Goal: Task Accomplishment & Management: Use online tool/utility

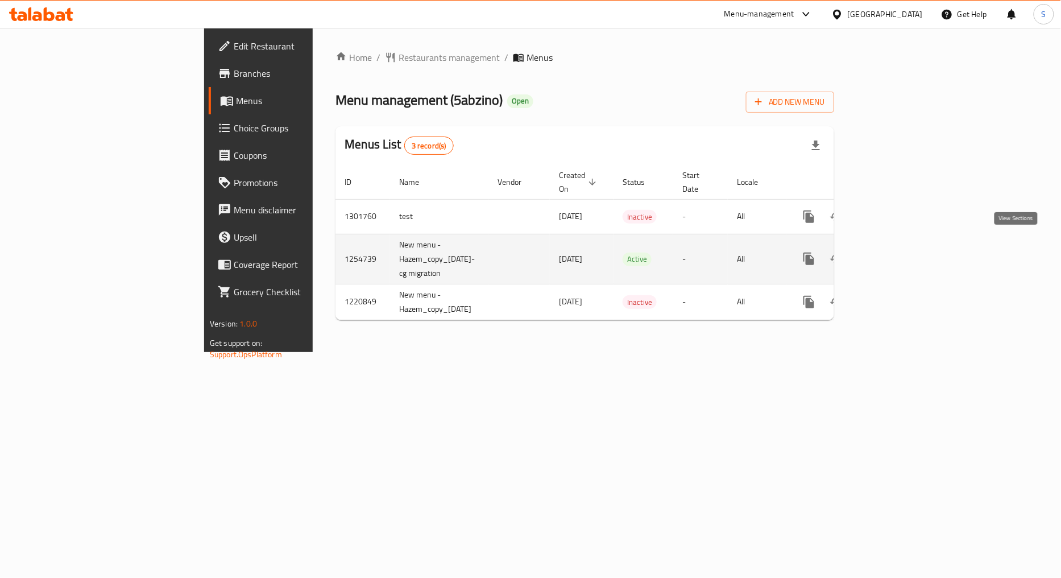
click at [898, 252] on icon "enhanced table" at bounding box center [891, 259] width 14 height 14
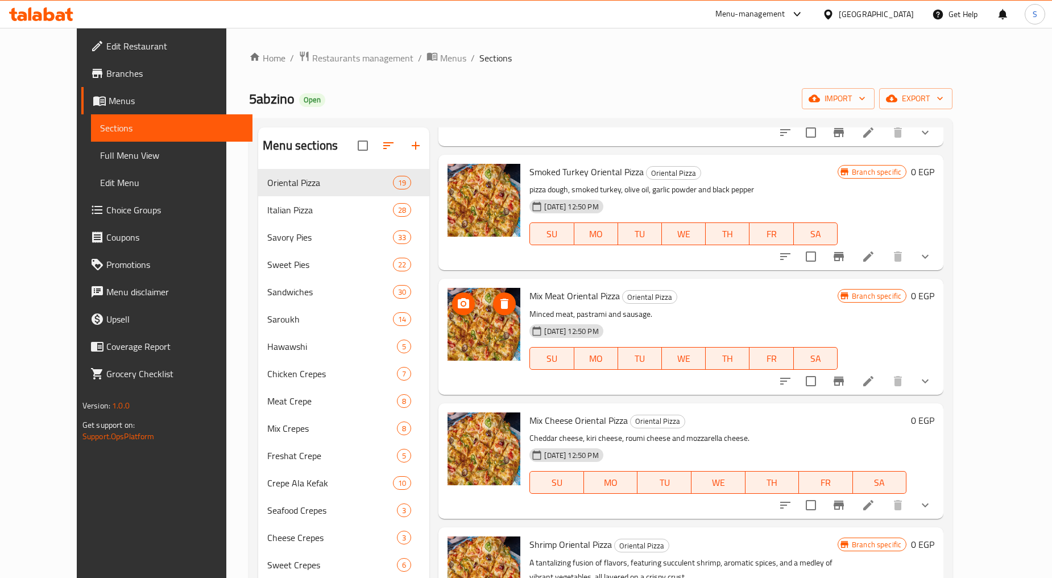
scroll to position [1674, 0]
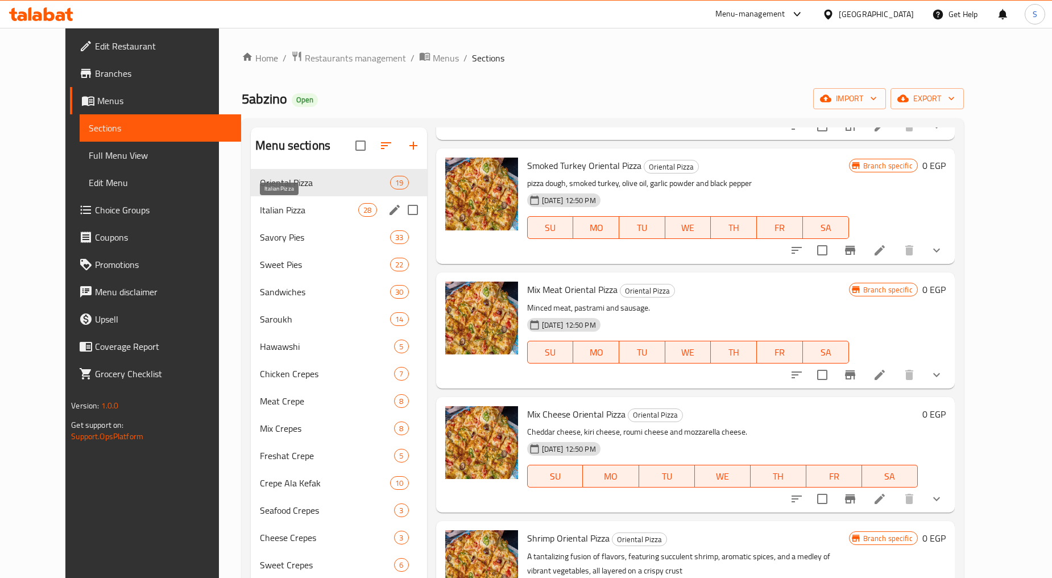
drag, startPoint x: 242, startPoint y: 209, endPoint x: 271, endPoint y: 217, distance: 29.9
click at [260, 209] on span "Italian Pizza" at bounding box center [309, 210] width 98 height 14
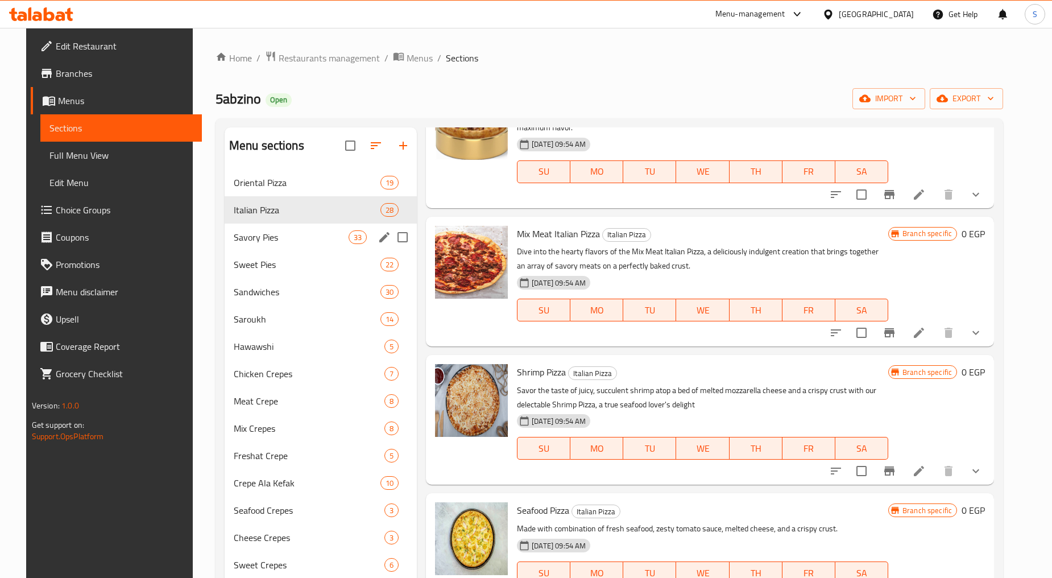
click at [249, 245] on div "Savory Pies 33" at bounding box center [321, 237] width 192 height 27
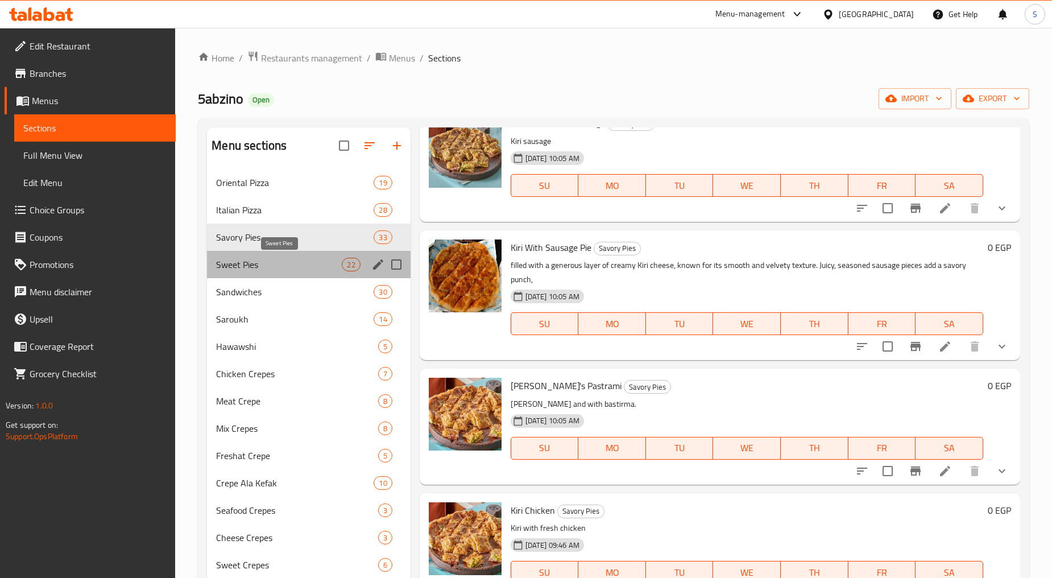
click at [306, 259] on span "Sweet Pies" at bounding box center [279, 265] width 126 height 14
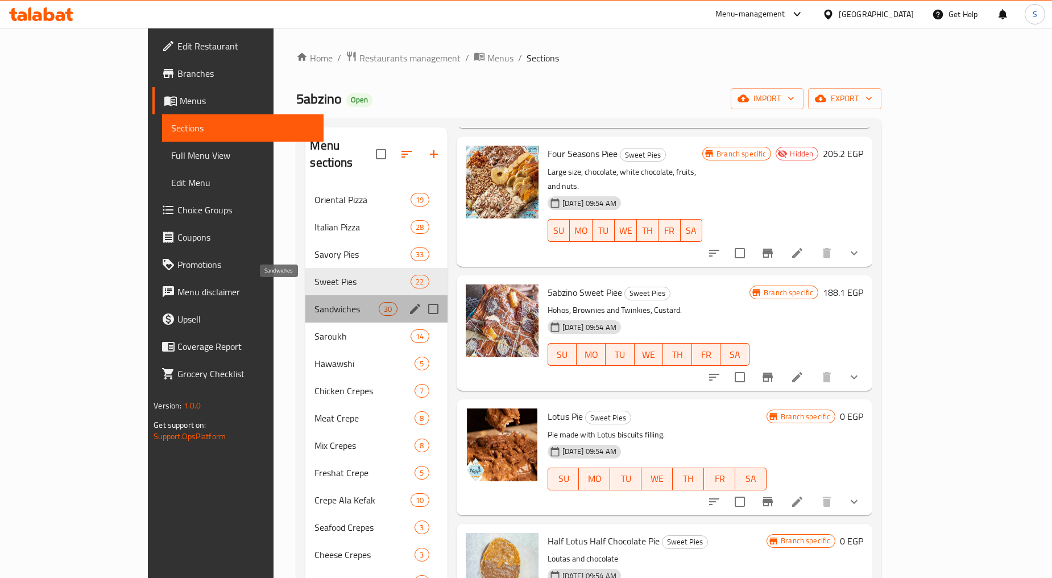
click at [315, 302] on span "Sandwiches" at bounding box center [347, 309] width 64 height 14
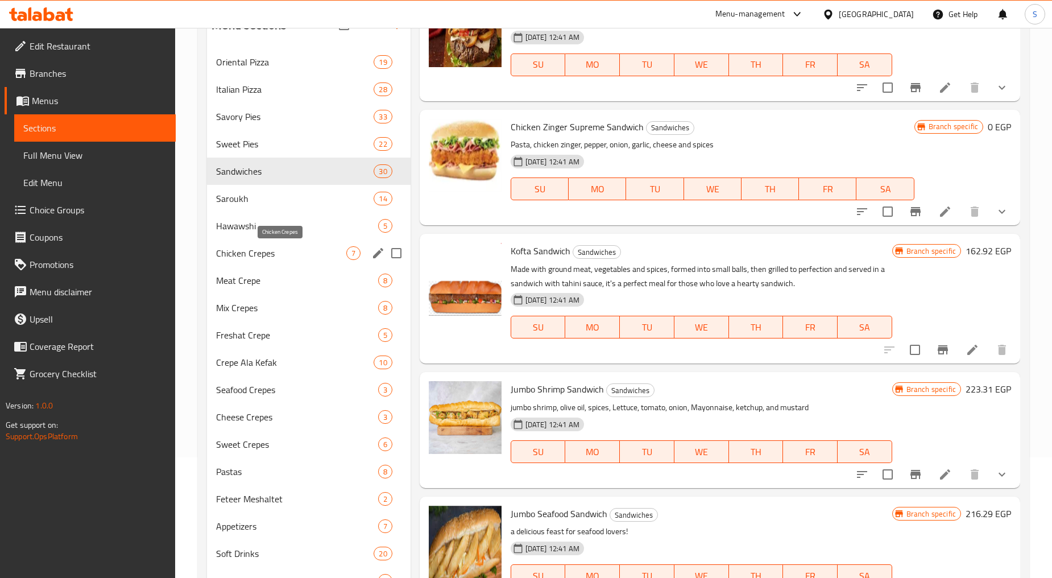
scroll to position [119, 0]
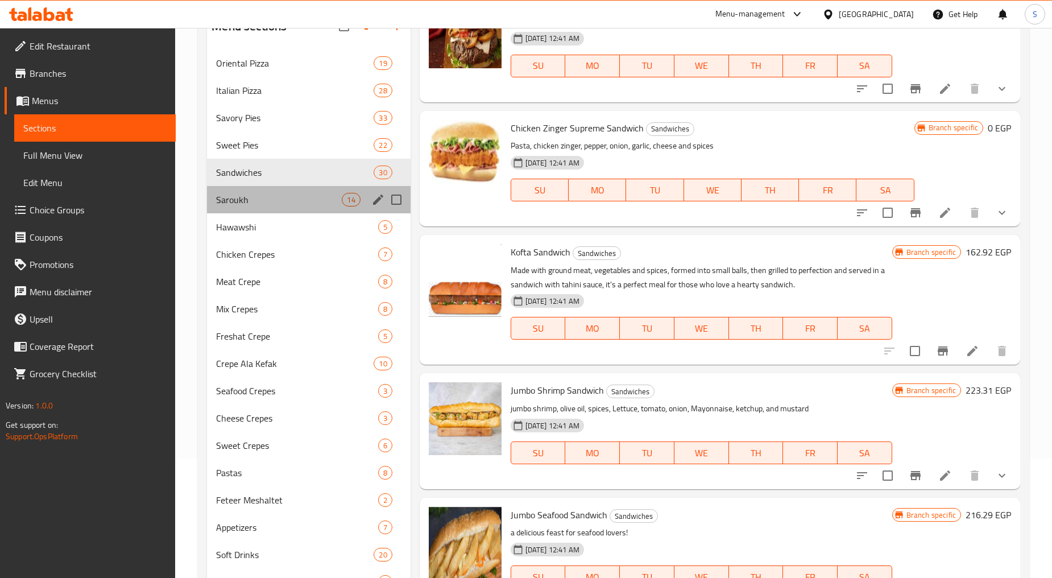
click at [253, 209] on div "Saroukh 14" at bounding box center [308, 199] width 203 height 27
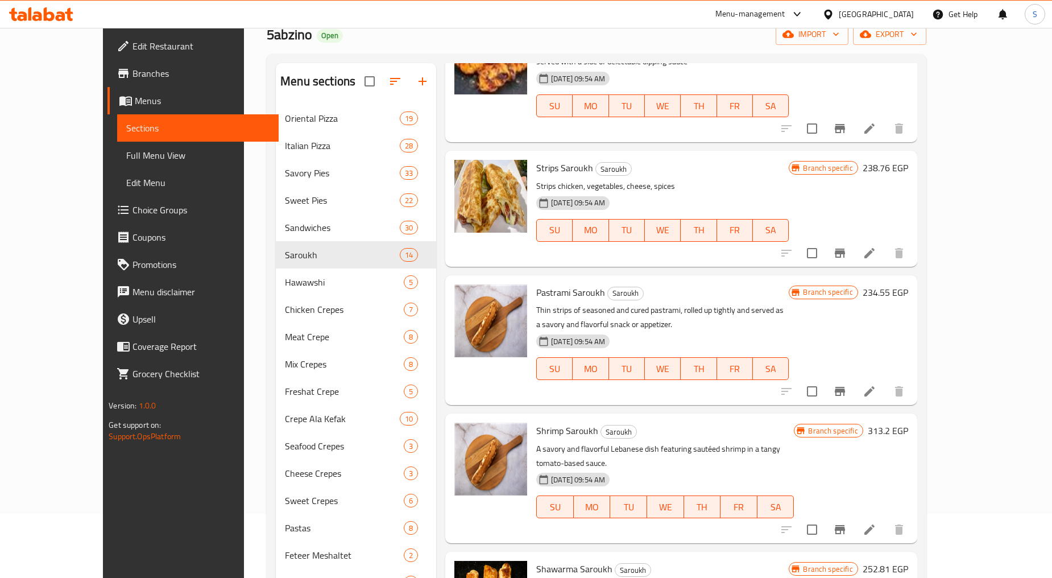
scroll to position [56, 0]
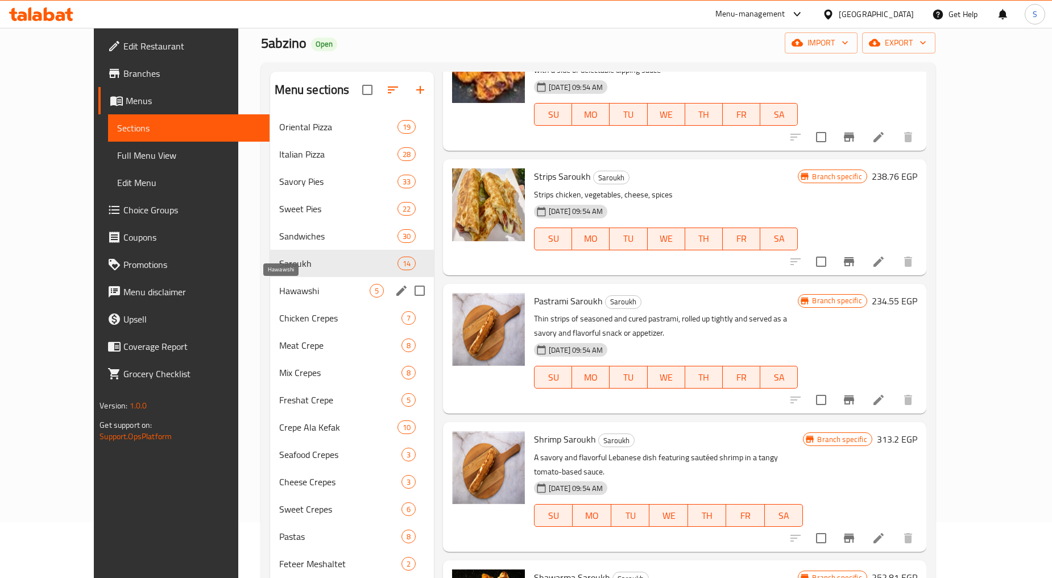
click at [279, 288] on span "Hawawshi" at bounding box center [324, 291] width 90 height 14
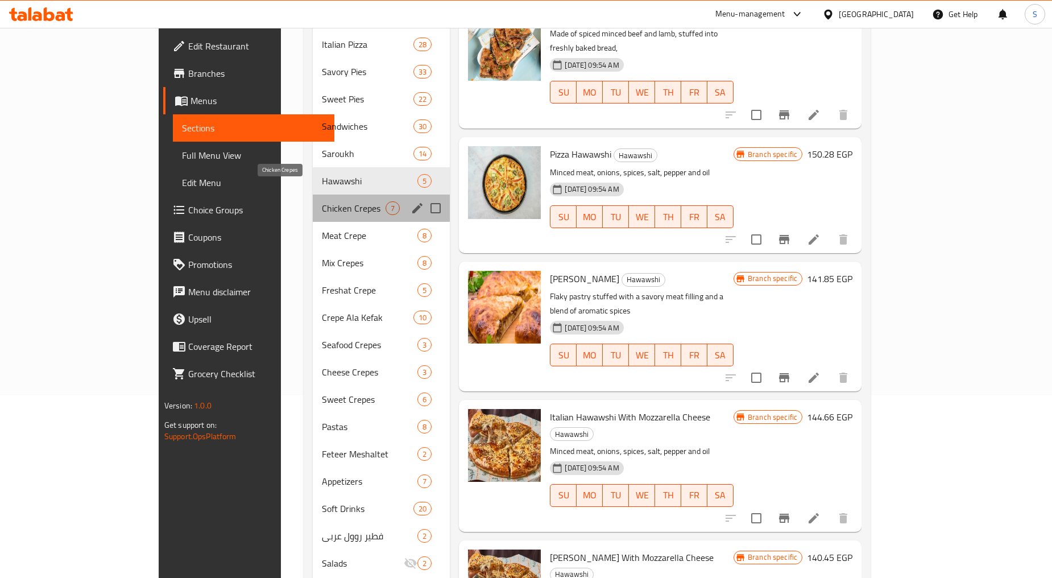
click at [322, 201] on span "Chicken Crepes" at bounding box center [354, 208] width 64 height 14
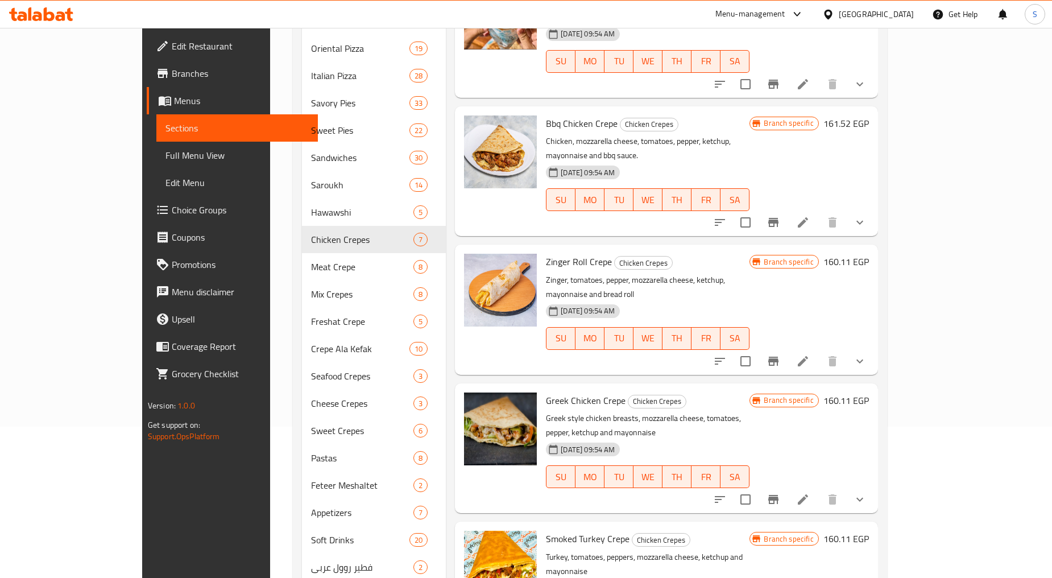
scroll to position [309, 0]
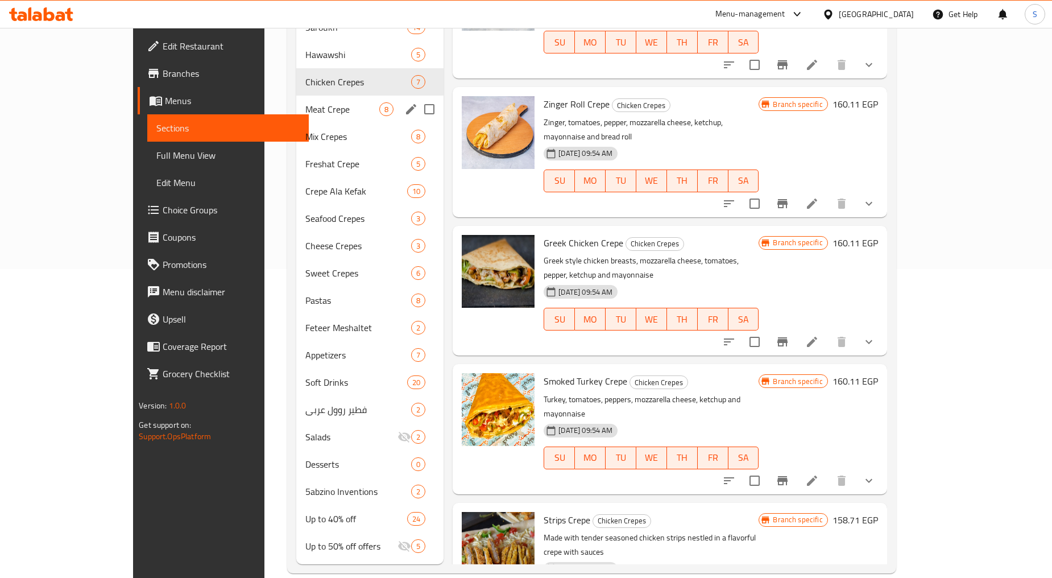
click at [305, 102] on span "Meat Crepe" at bounding box center [342, 109] width 75 height 14
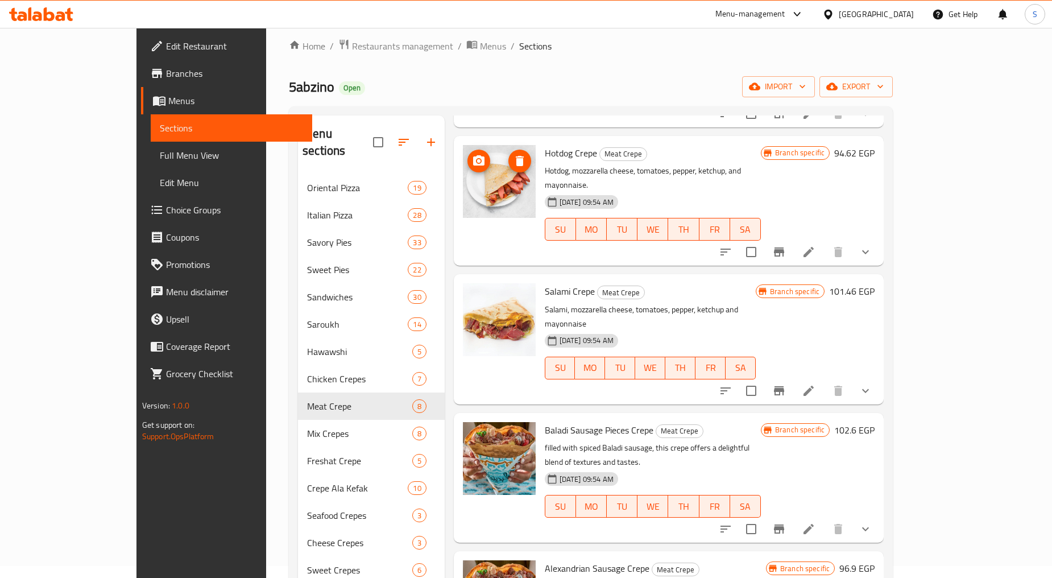
scroll to position [309, 0]
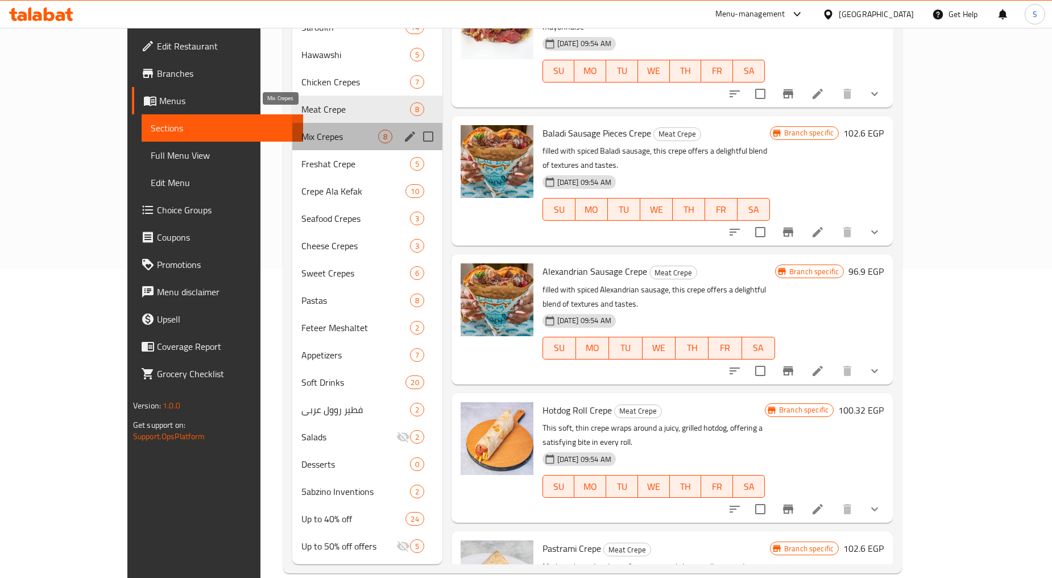
click at [301, 130] on span "Mix Crepes" at bounding box center [339, 137] width 77 height 14
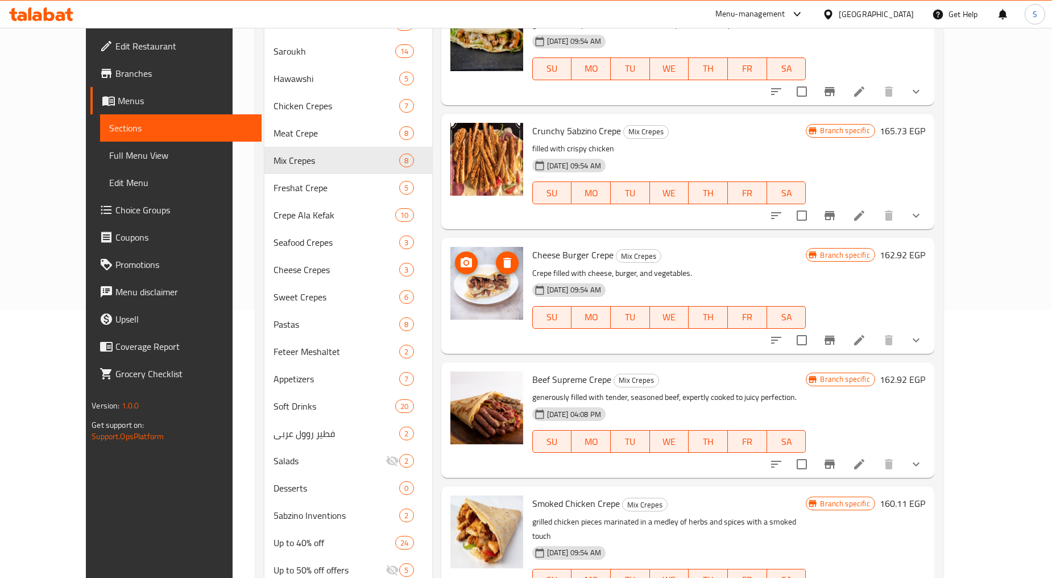
scroll to position [309, 0]
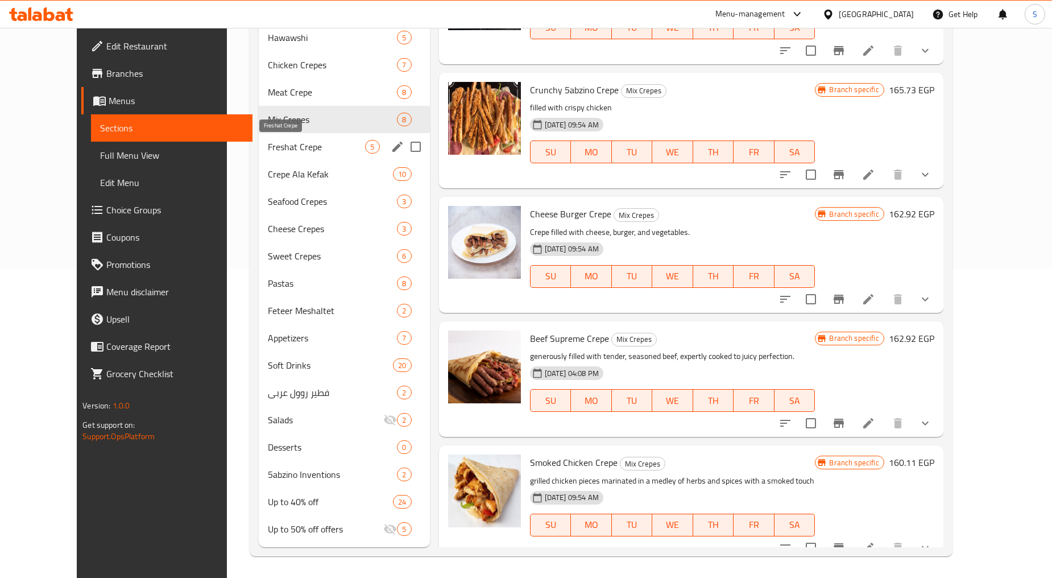
click at [268, 150] on span "Freshat Crepe" at bounding box center [317, 147] width 98 height 14
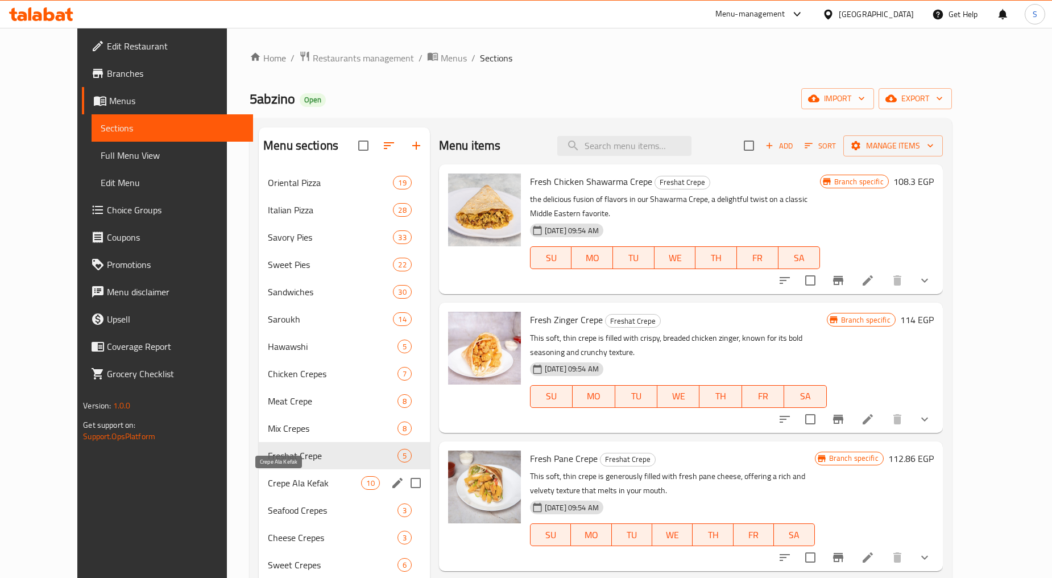
click at [268, 482] on span "Crepe Ala Kefak" at bounding box center [314, 483] width 93 height 14
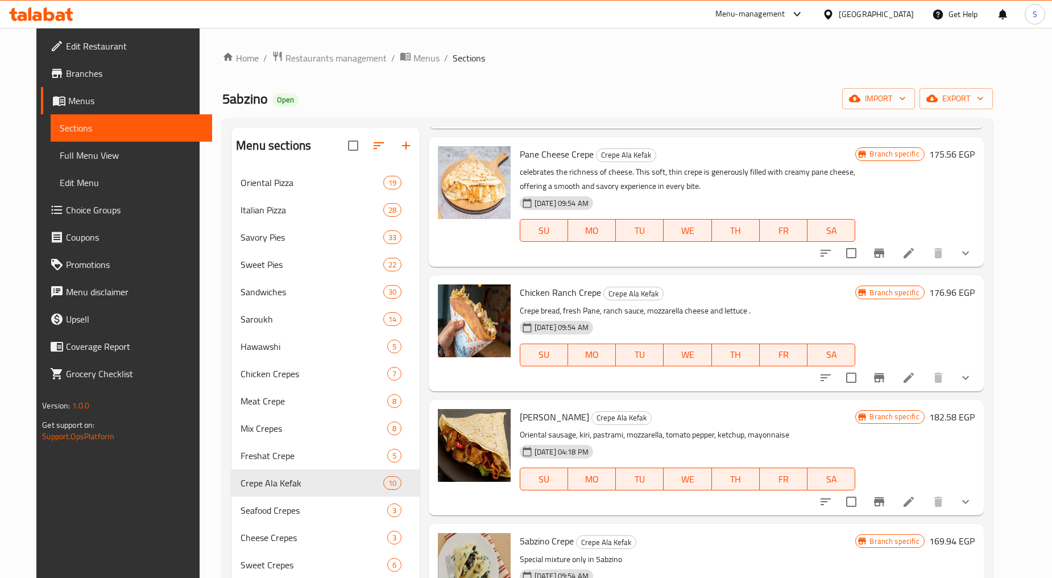
scroll to position [585, 0]
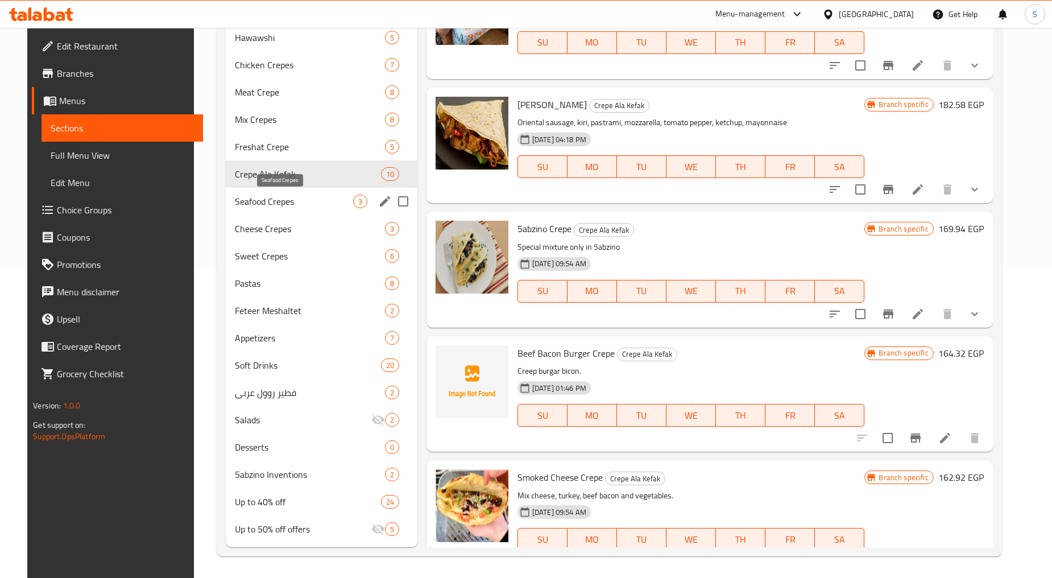
click at [235, 203] on span "Seafood Crepes" at bounding box center [294, 202] width 118 height 14
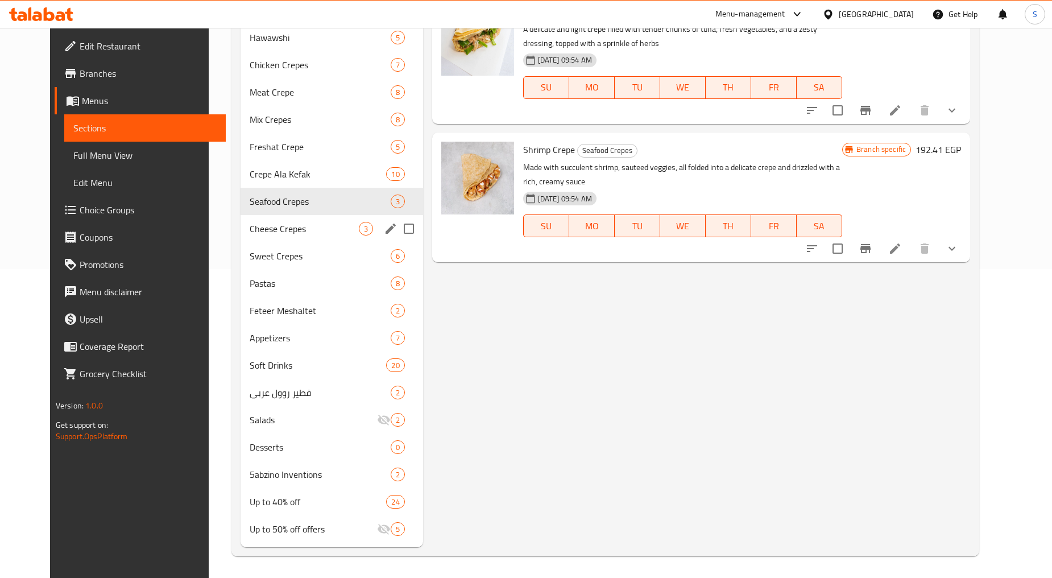
click at [250, 235] on span "Cheese Crepes" at bounding box center [304, 229] width 109 height 14
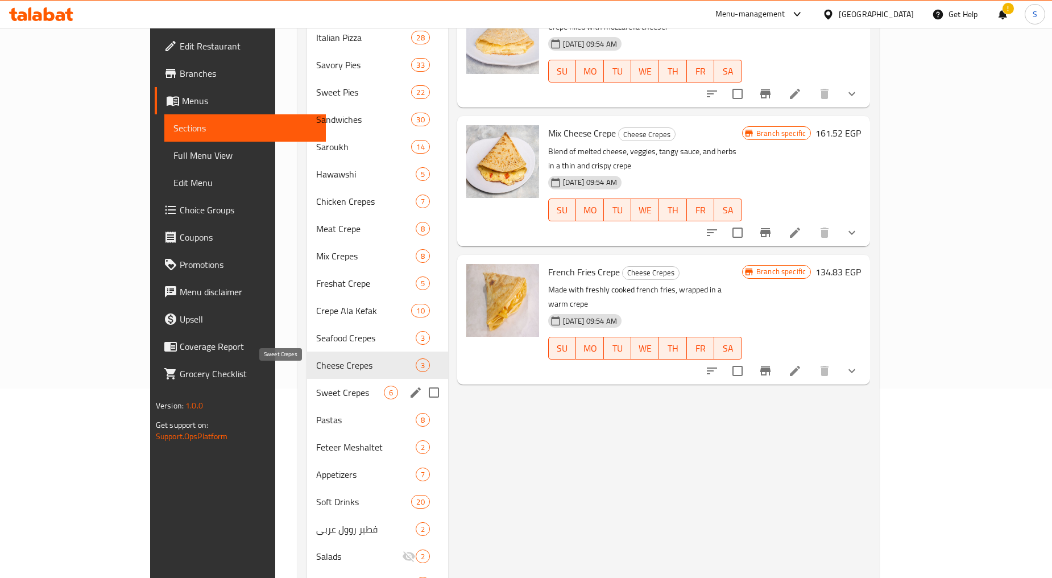
click at [316, 386] on span "Sweet Crepes" at bounding box center [349, 393] width 67 height 14
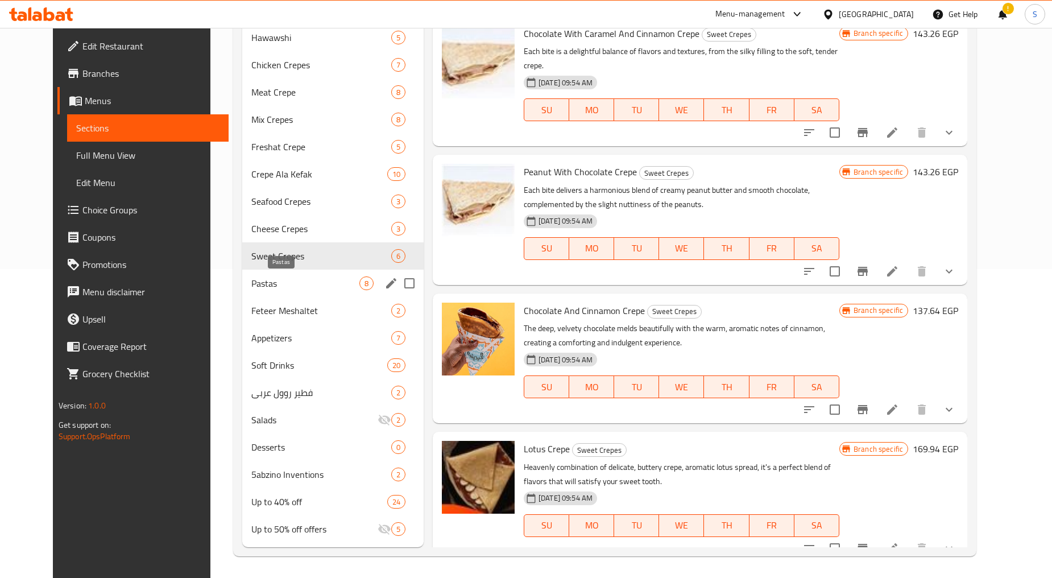
click at [251, 285] on span "Pastas" at bounding box center [305, 283] width 108 height 14
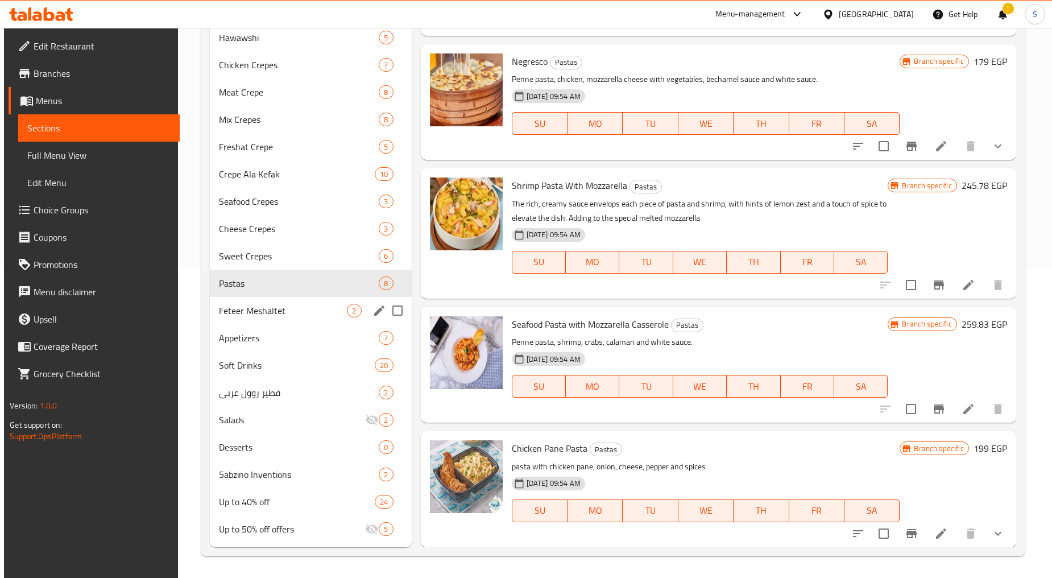
click at [240, 319] on div "Feteer Meshaltet 2" at bounding box center [310, 310] width 201 height 27
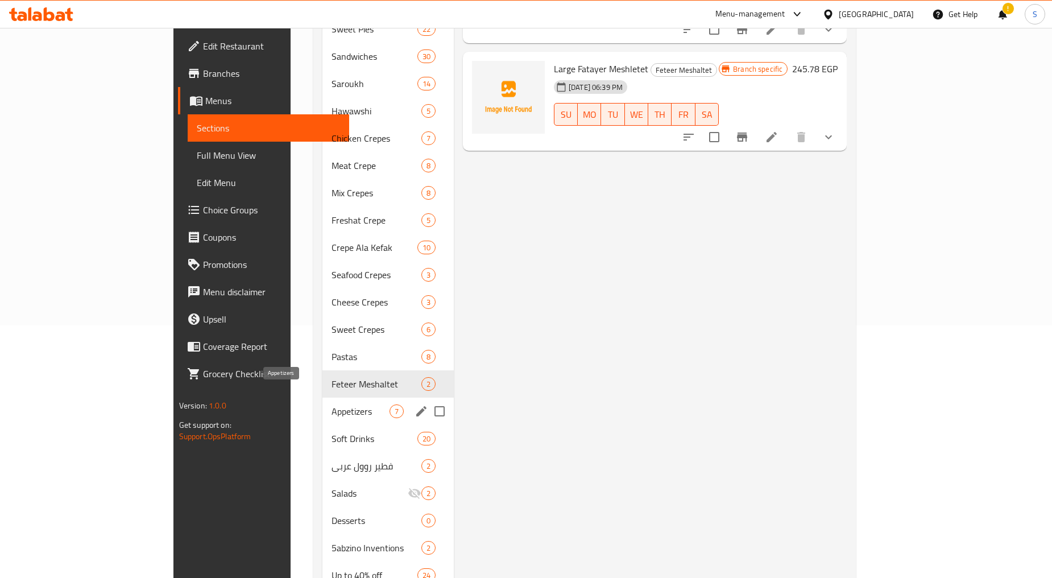
click at [332, 404] on span "Appetizers" at bounding box center [360, 411] width 57 height 14
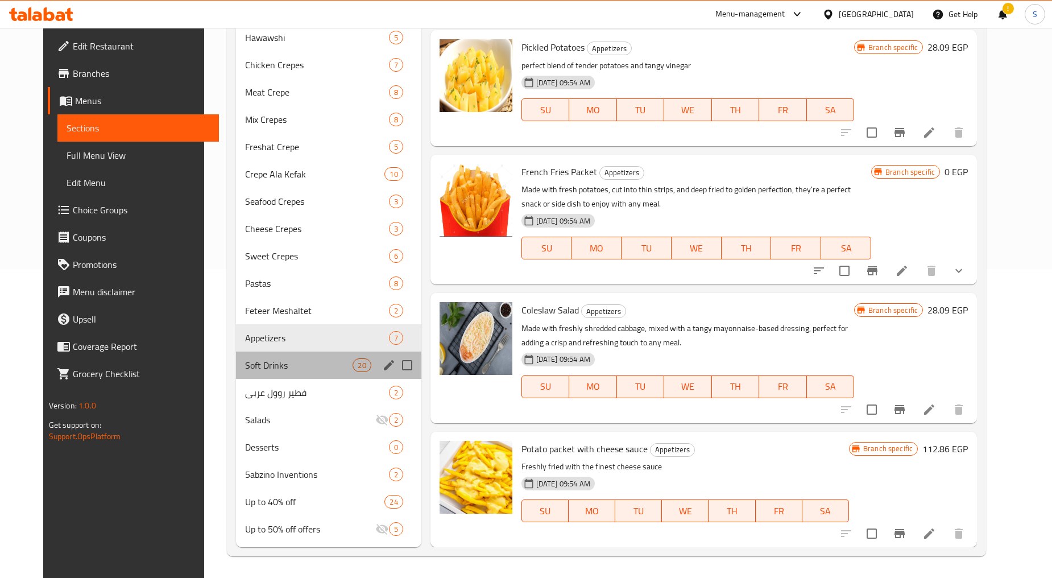
click at [273, 373] on div "Soft Drinks 20" at bounding box center [328, 365] width 185 height 27
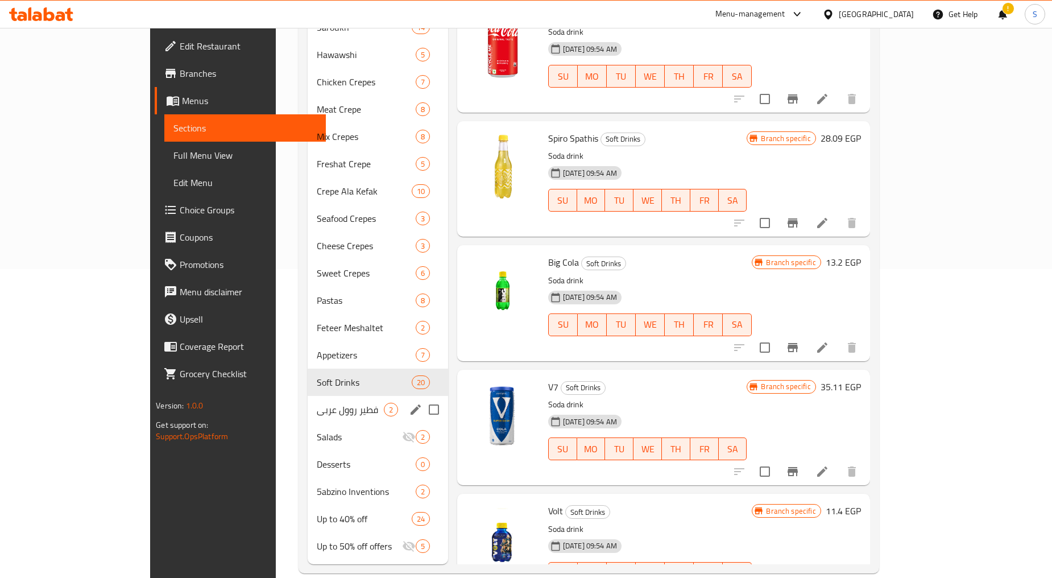
click at [308, 400] on div "فطير روول عربي 2" at bounding box center [378, 409] width 140 height 27
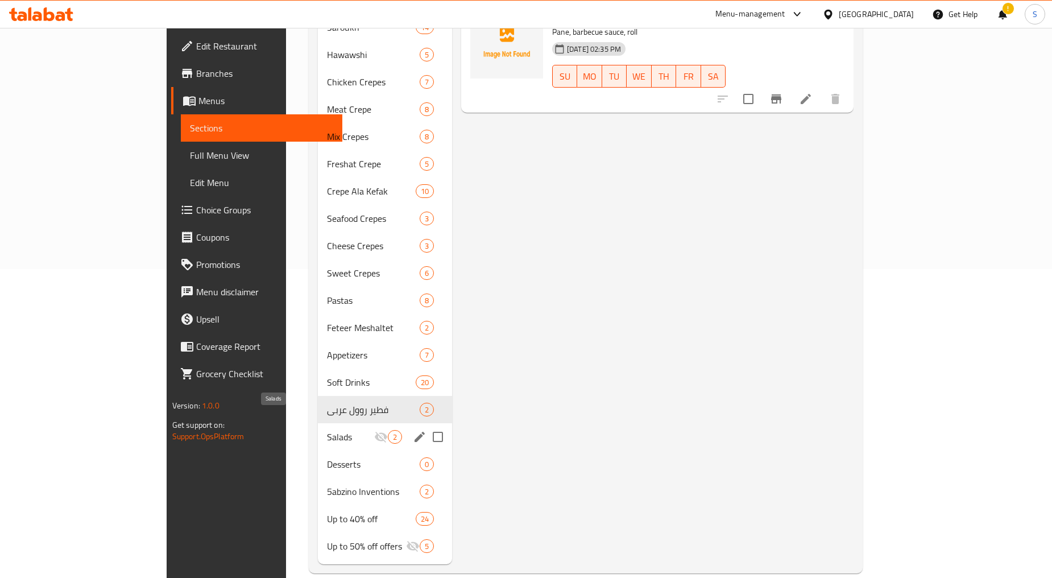
click at [327, 430] on span "Salads" at bounding box center [350, 437] width 47 height 14
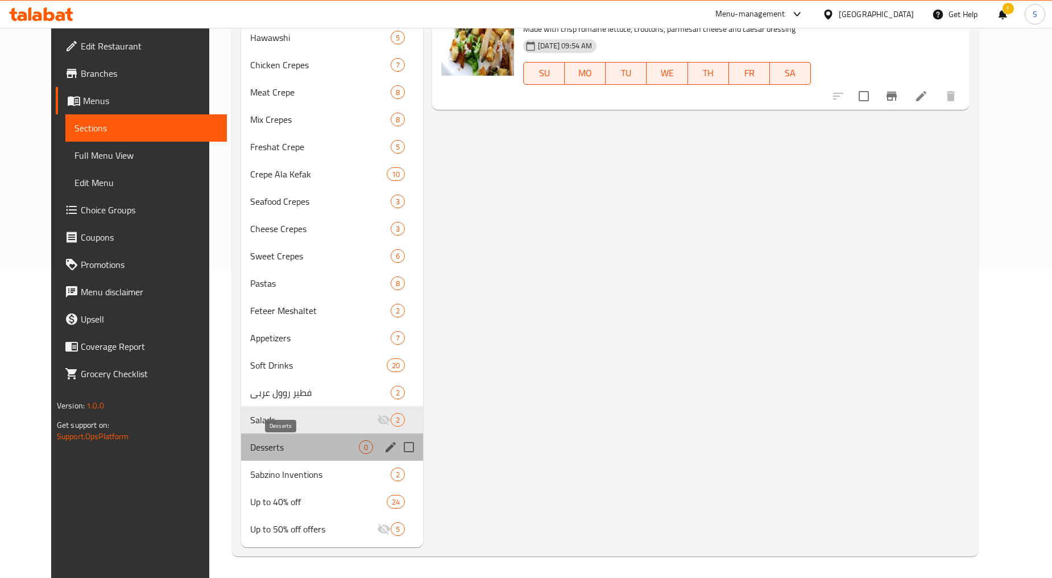
click at [275, 452] on span "Desserts" at bounding box center [304, 447] width 109 height 14
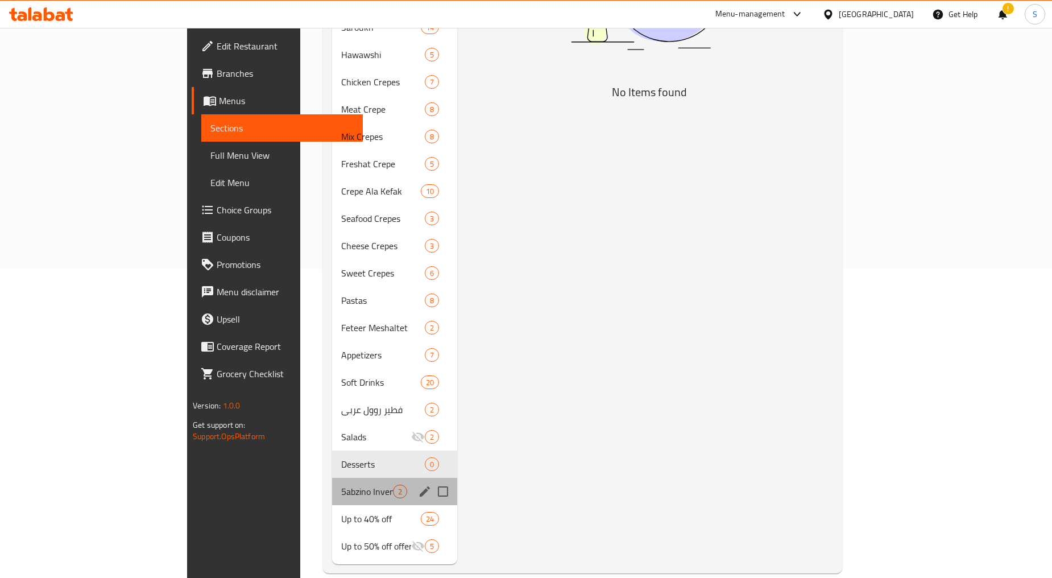
click at [332, 482] on div "5abzino Inventions 2" at bounding box center [394, 491] width 125 height 27
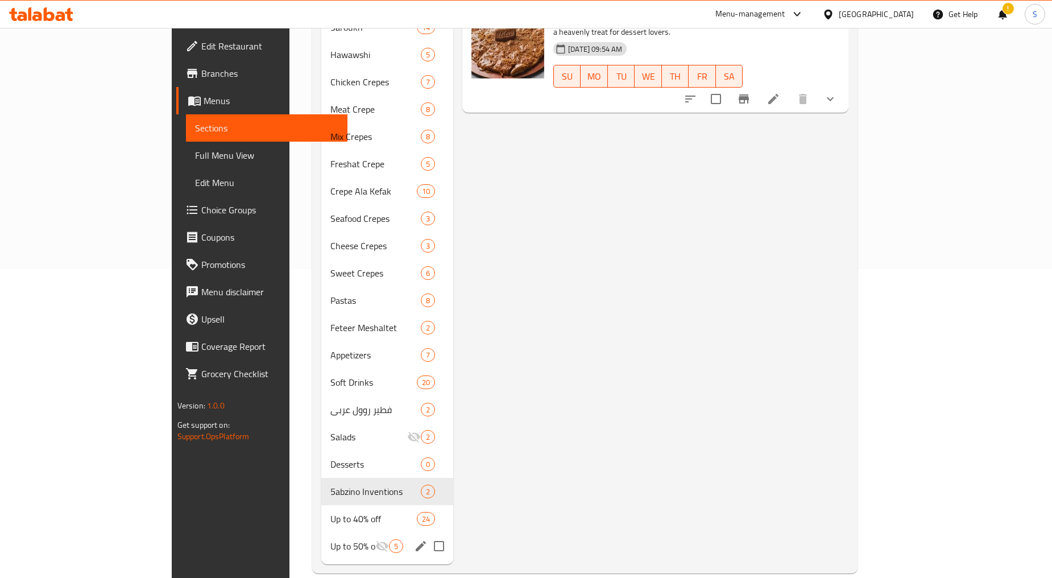
click at [330, 512] on span "Up to 40% off" at bounding box center [373, 519] width 86 height 14
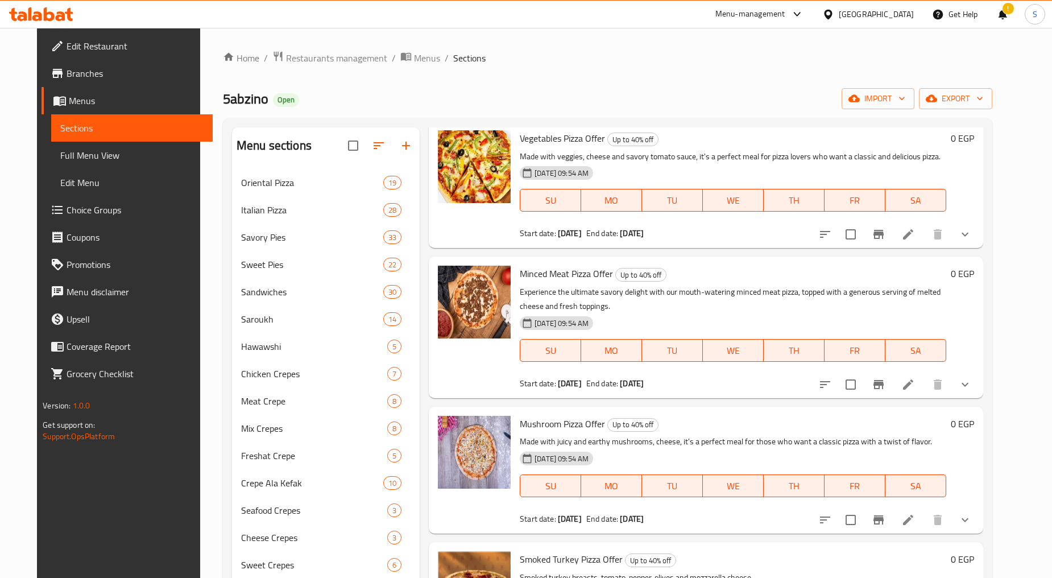
click at [979, 388] on button "show more" at bounding box center [965, 384] width 27 height 27
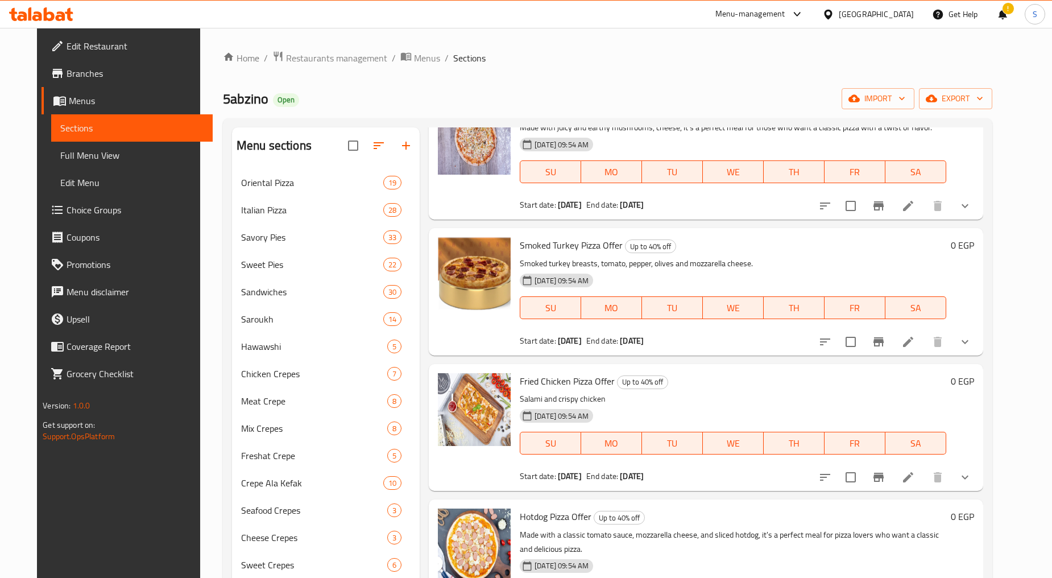
click at [972, 213] on icon "show more" at bounding box center [965, 206] width 14 height 14
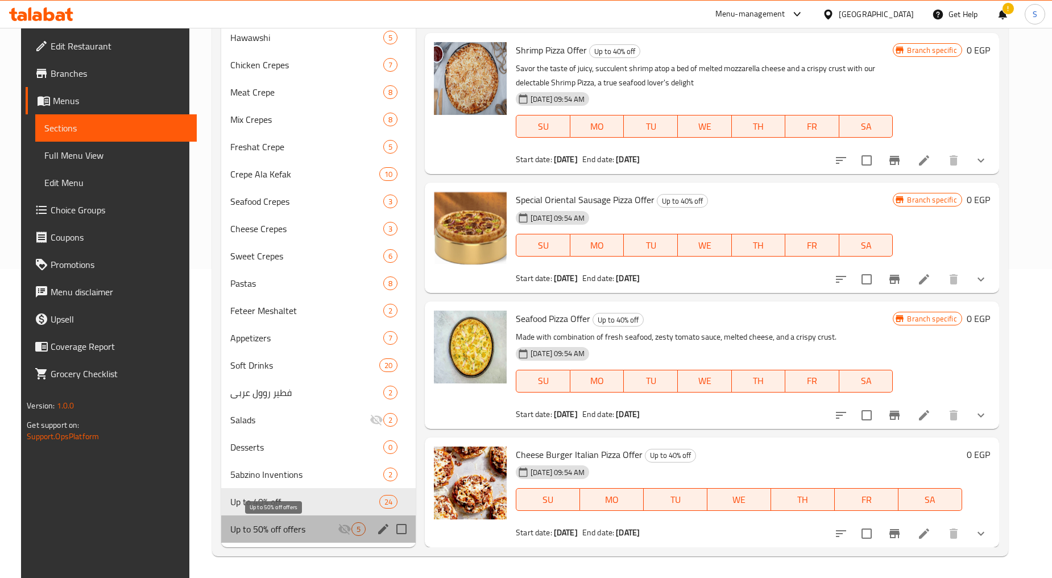
click at [260, 532] on span "Up to 50% off offers" at bounding box center [284, 529] width 108 height 14
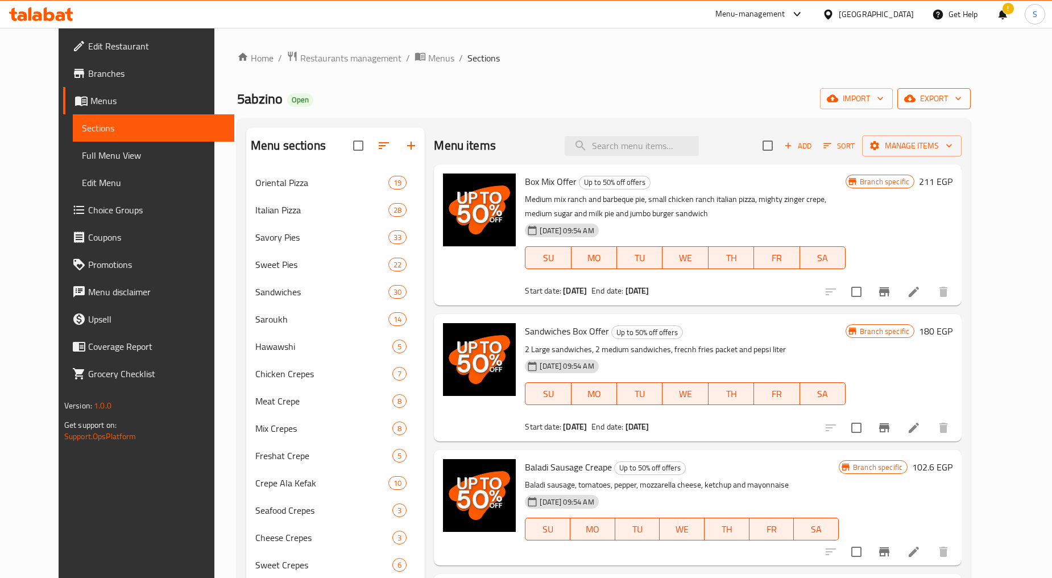
click at [962, 93] on span "export" at bounding box center [934, 99] width 55 height 14
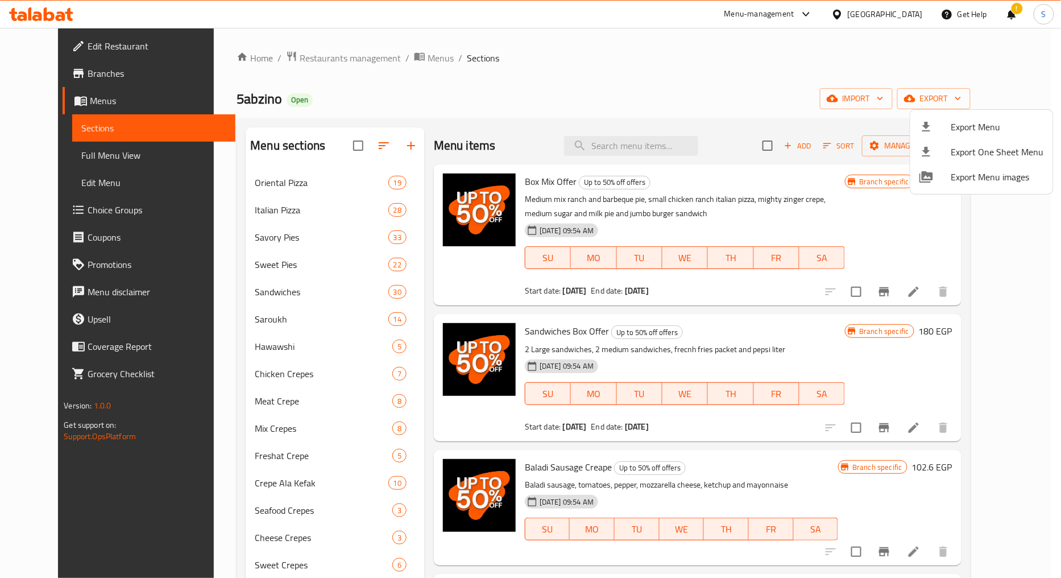
click at [969, 120] on span "Export Menu" at bounding box center [998, 127] width 93 height 14
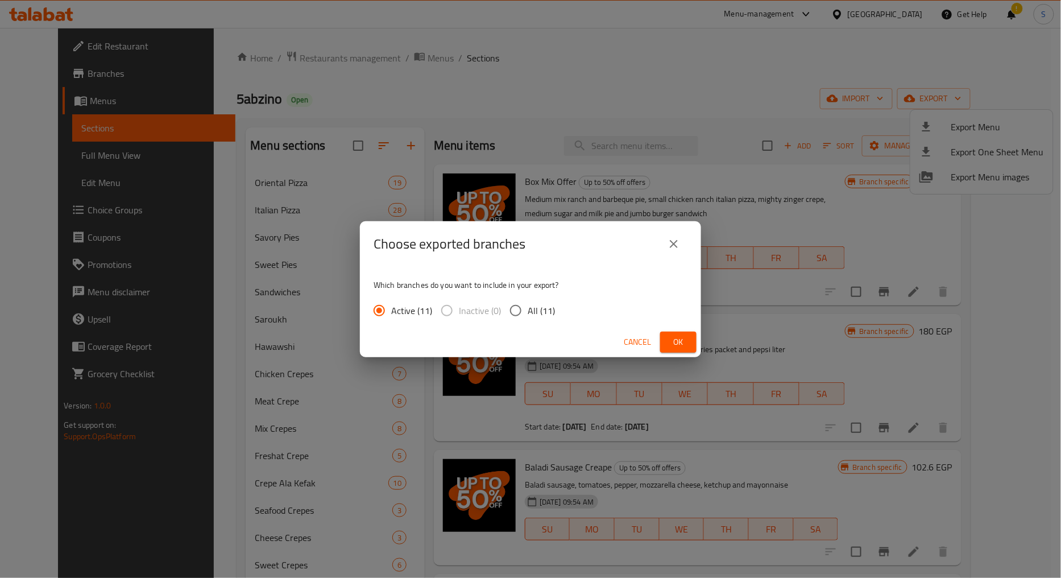
click at [520, 313] on input "All (11)" at bounding box center [516, 311] width 24 height 24
radio input "true"
click at [677, 336] on span "Ok" at bounding box center [678, 342] width 18 height 14
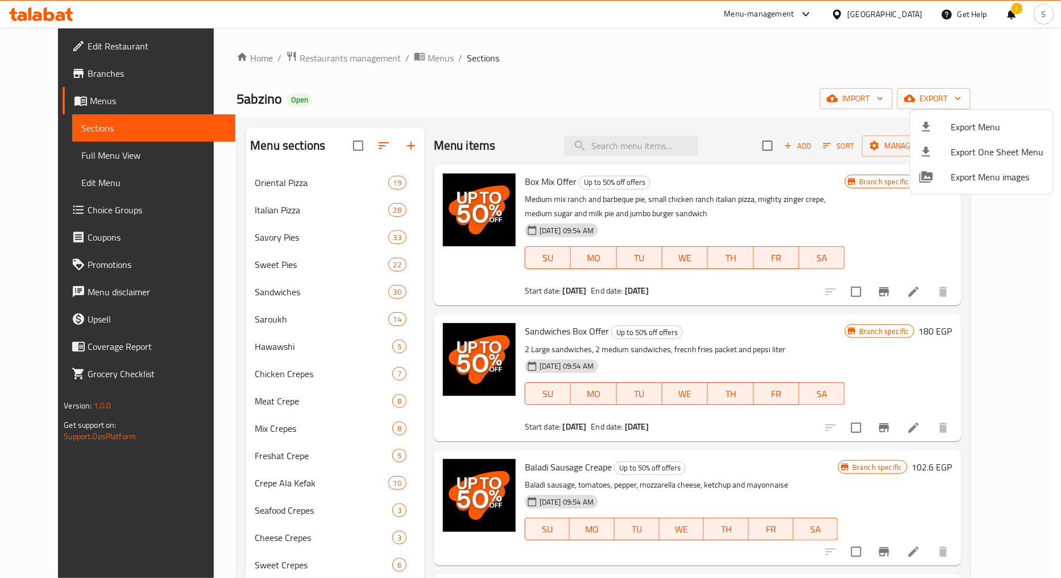
click at [69, 81] on div at bounding box center [530, 289] width 1061 height 578
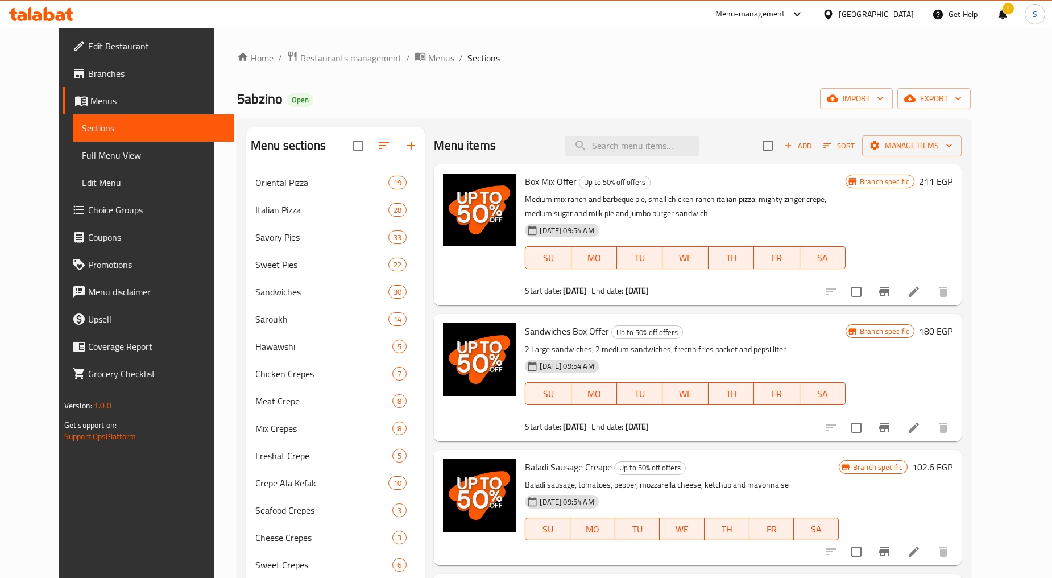
click at [88, 76] on span "Branches" at bounding box center [156, 74] width 137 height 14
